Goal: Information Seeking & Learning: Learn about a topic

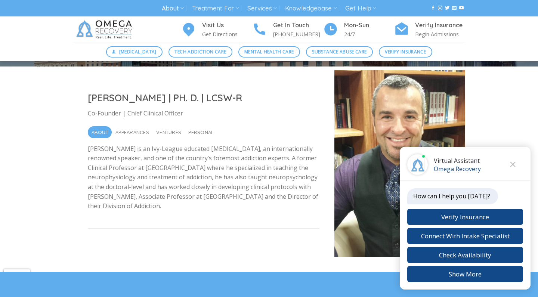
scroll to position [164, 0]
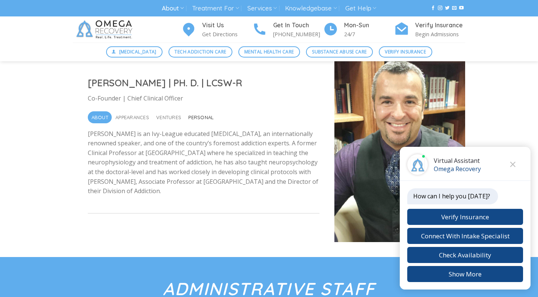
click at [201, 118] on span "Personal" at bounding box center [200, 117] width 25 height 12
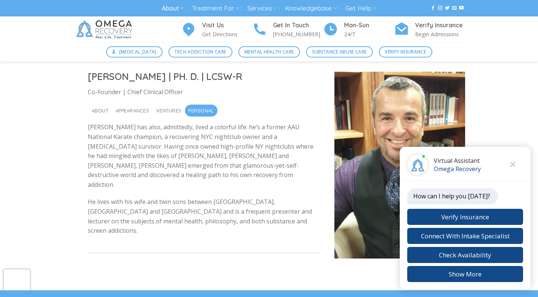
click at [61, 177] on div "Dr. Nicholas Kardaras | PH. D. | LCSW-R Co-Founder | Chief Clinical Officer Abo…" at bounding box center [269, 171] width 538 height 239
click at [172, 109] on span "Ventures" at bounding box center [168, 111] width 25 height 12
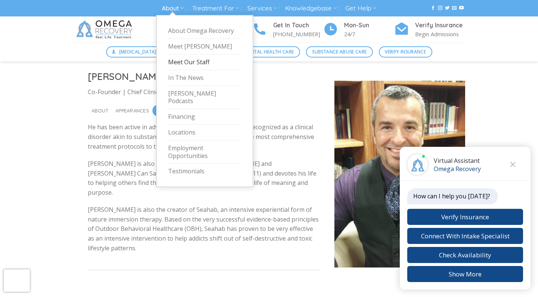
click at [180, 8] on icon at bounding box center [182, 7] width 4 height 7
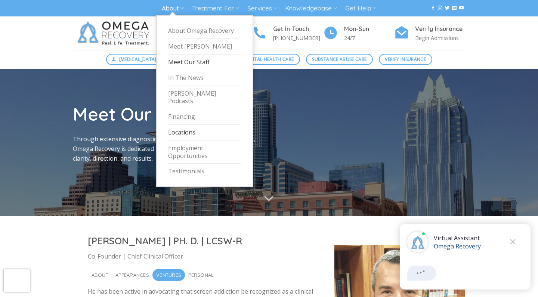
click at [193, 127] on link "Locations" at bounding box center [204, 133] width 73 height 16
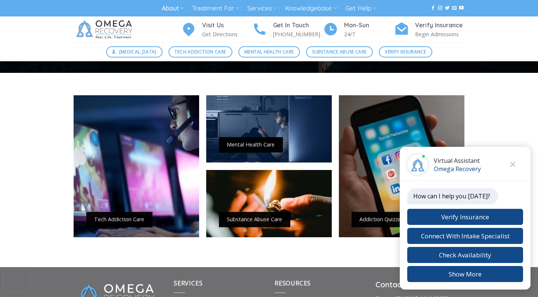
scroll to position [531, 0]
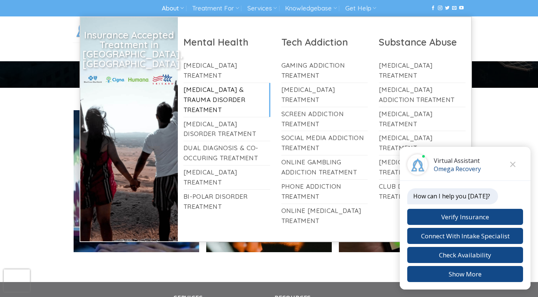
click at [206, 98] on link "[MEDICAL_DATA] & Trauma Disorder Treatment" at bounding box center [227, 100] width 87 height 34
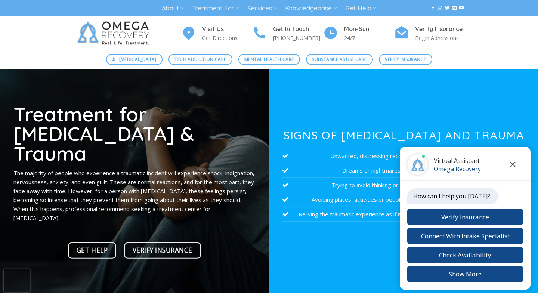
click at [511, 164] on icon "Close chat" at bounding box center [513, 164] width 6 height 5
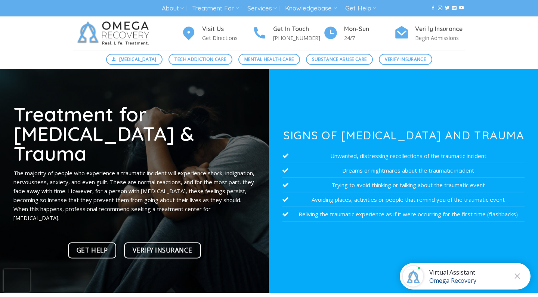
click at [244, 225] on div "Treatment for PTSD & Trauma The majority of people who experience a traumatic i…" at bounding box center [134, 183] width 242 height 158
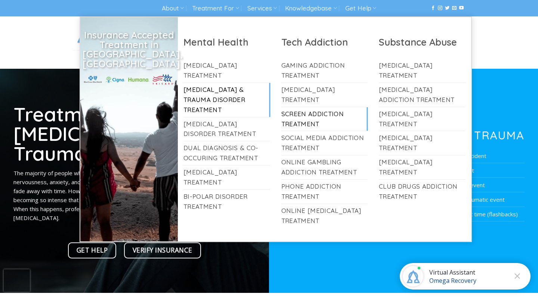
click at [310, 115] on link "Screen Addiction Treatment" at bounding box center [324, 119] width 87 height 24
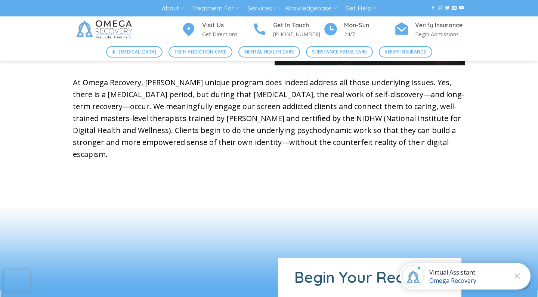
scroll to position [449, 0]
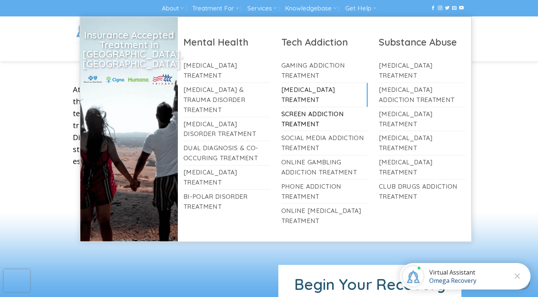
click at [297, 99] on link "[MEDICAL_DATA] Treatment" at bounding box center [324, 95] width 87 height 24
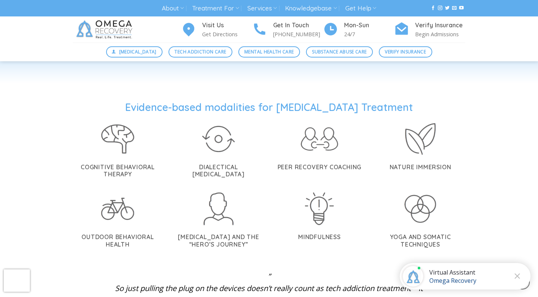
scroll to position [1458, 0]
